Goal: Navigation & Orientation: Find specific page/section

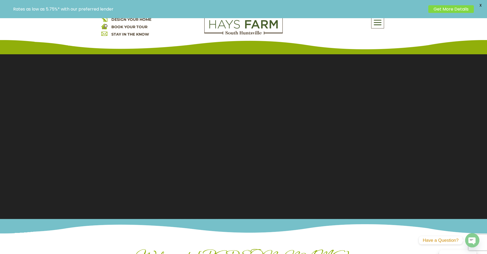
click at [375, 23] on span at bounding box center [377, 23] width 12 height 12
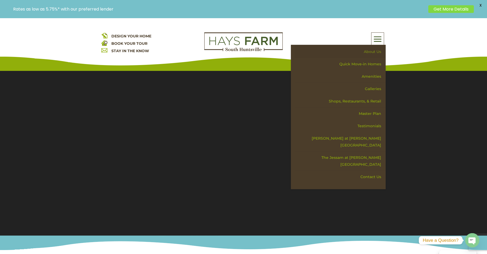
click at [375, 52] on link "About Us" at bounding box center [340, 52] width 91 height 12
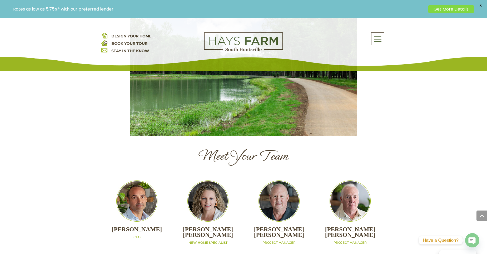
scroll to position [474, 0]
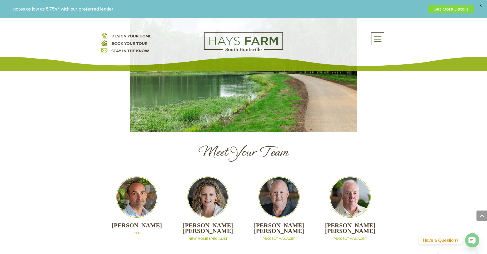
click at [374, 39] on span at bounding box center [377, 39] width 12 height 12
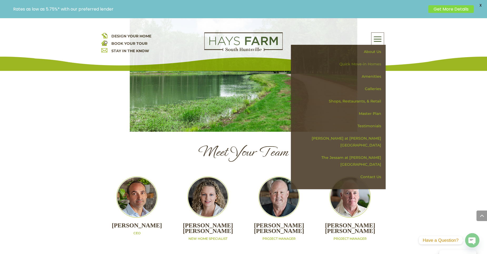
click at [371, 64] on link "Quick Move-in Homes" at bounding box center [340, 64] width 91 height 12
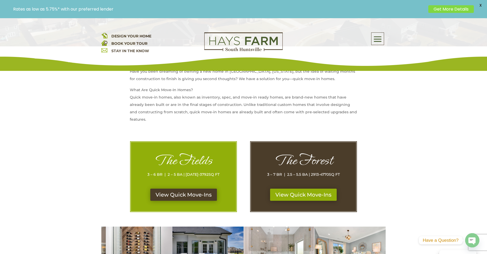
scroll to position [211, 0]
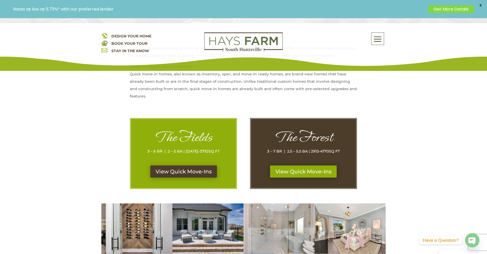
click at [184, 163] on div "The Fields 3 – 6 BR | 2 – 5 BA | 1869-3792 SQ FT" at bounding box center [183, 147] width 84 height 36
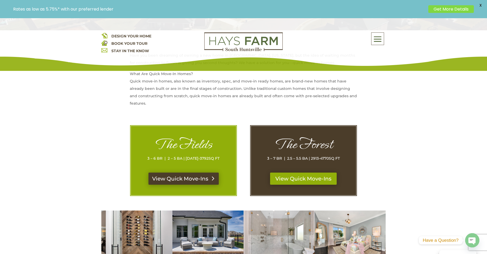
click at [189, 180] on link "View Quick Move-Ins" at bounding box center [183, 178] width 70 height 12
click at [296, 180] on link "View Quick Move-Ins" at bounding box center [303, 178] width 70 height 12
